Goal: Information Seeking & Learning: Learn about a topic

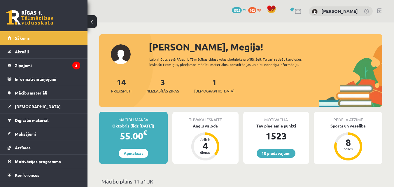
click at [208, 88] on div "1 Ieskaites" at bounding box center [214, 85] width 40 height 18
click at [206, 92] on span "[DEMOGRAPHIC_DATA]" at bounding box center [214, 91] width 40 height 6
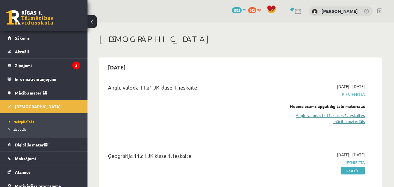
click at [341, 116] on link "Angļu valodas I - 11. klases 1. ieskaites mācību materiāls" at bounding box center [325, 118] width 80 height 12
drag, startPoint x: 220, startPoint y: 33, endPoint x: 202, endPoint y: 95, distance: 64.5
click at [202, 95] on div "Angļu valoda 11.a1 JK klase 1. ieskaite" at bounding box center [192, 107] width 177 height 49
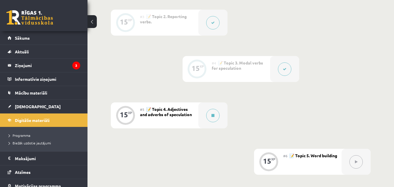
scroll to position [258, 0]
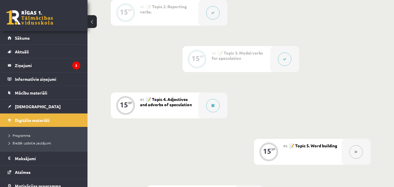
click at [289, 15] on div "0 XP #1 💡 Pirms sāc mācīties! Ievada daļa (introduction). 15 XP #2 📝 Topic 1. R…" at bounding box center [241, 105] width 260 height 397
